Goal: Task Accomplishment & Management: Use online tool/utility

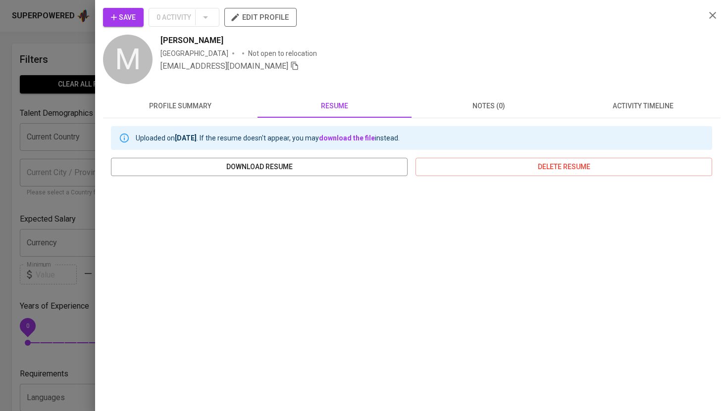
click at [71, 40] on div at bounding box center [364, 205] width 728 height 411
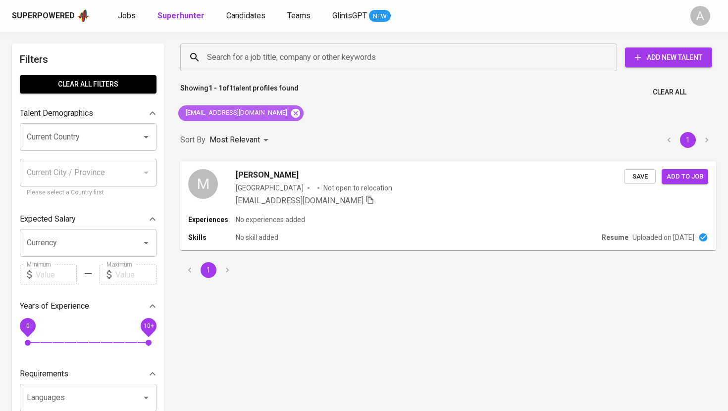
click at [291, 117] on icon at bounding box center [295, 112] width 9 height 9
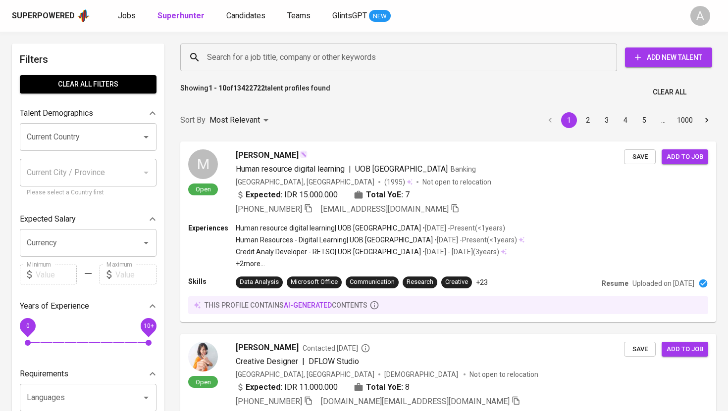
click at [287, 58] on input "Search for a job title, company or other keywords" at bounding box center [400, 57] width 393 height 19
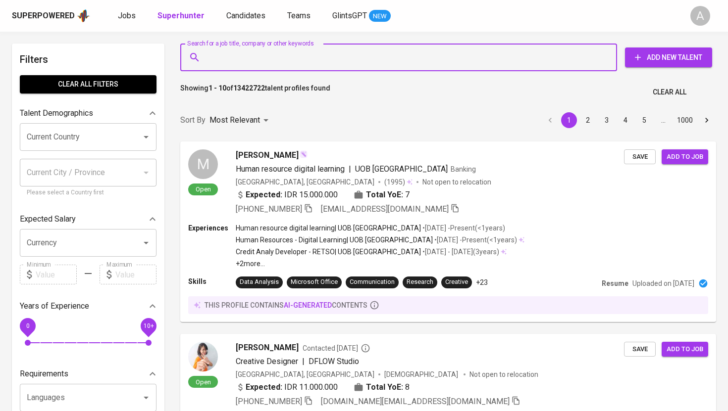
paste input "[EMAIL_ADDRESS][DOMAIN_NAME]"
type input "[EMAIL_ADDRESS][DOMAIN_NAME]"
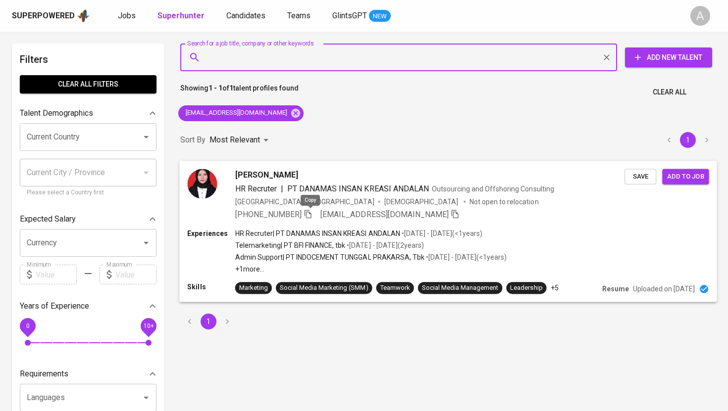
click at [311, 214] on icon "button" at bounding box center [307, 214] width 7 height 8
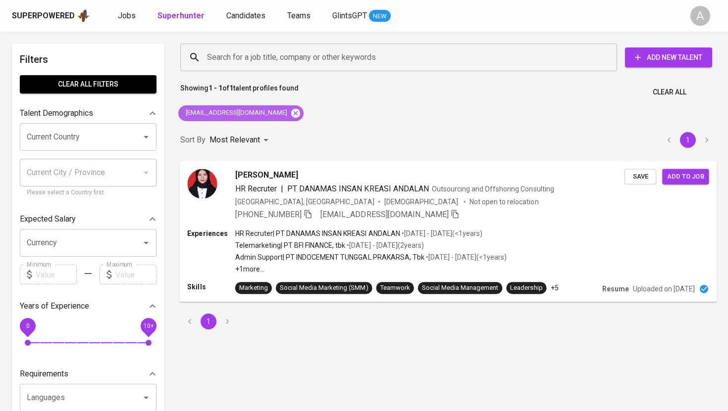
click at [290, 112] on icon at bounding box center [295, 113] width 11 height 11
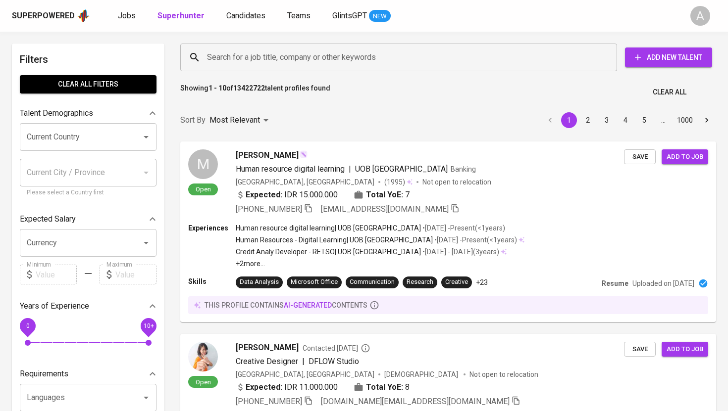
click at [279, 58] on input "Search for a job title, company or other keywords" at bounding box center [400, 57] width 393 height 19
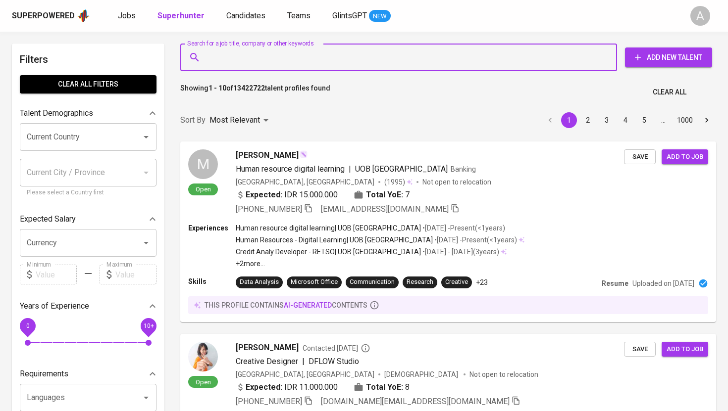
paste input "[EMAIL_ADDRESS][DOMAIN_NAME]"
type input "[EMAIL_ADDRESS][DOMAIN_NAME]"
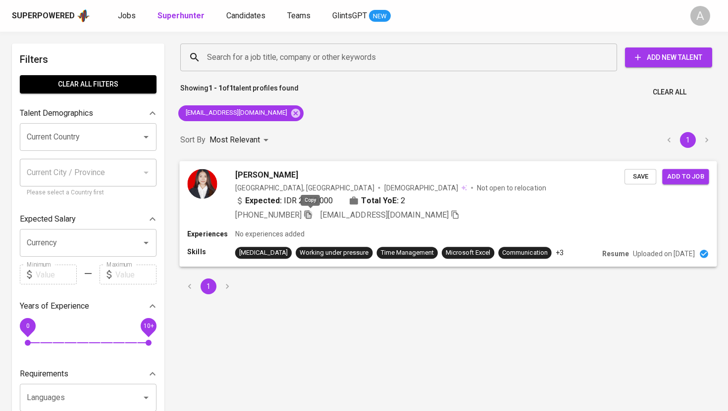
click at [311, 214] on icon "button" at bounding box center [307, 214] width 7 height 8
